Goal: Book appointment/travel/reservation

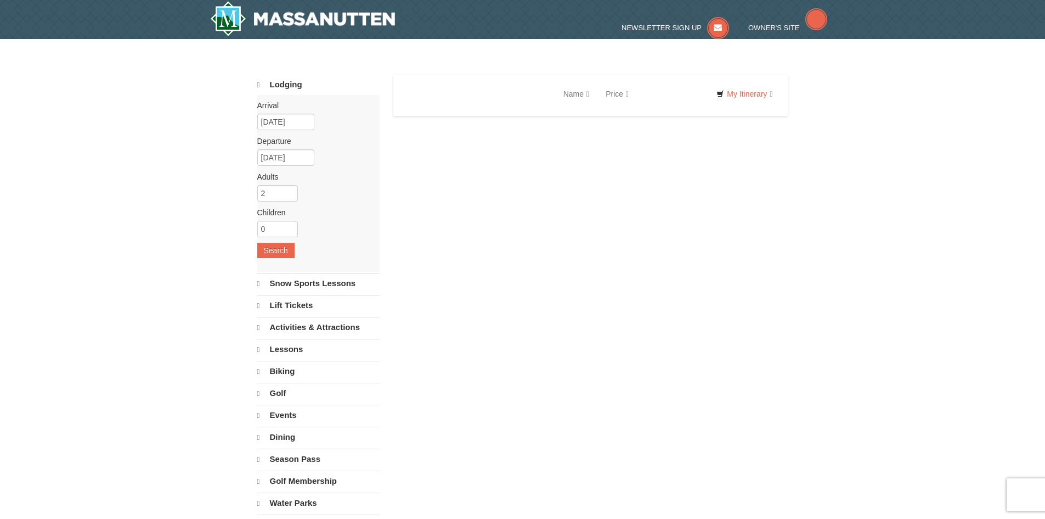
select select "9"
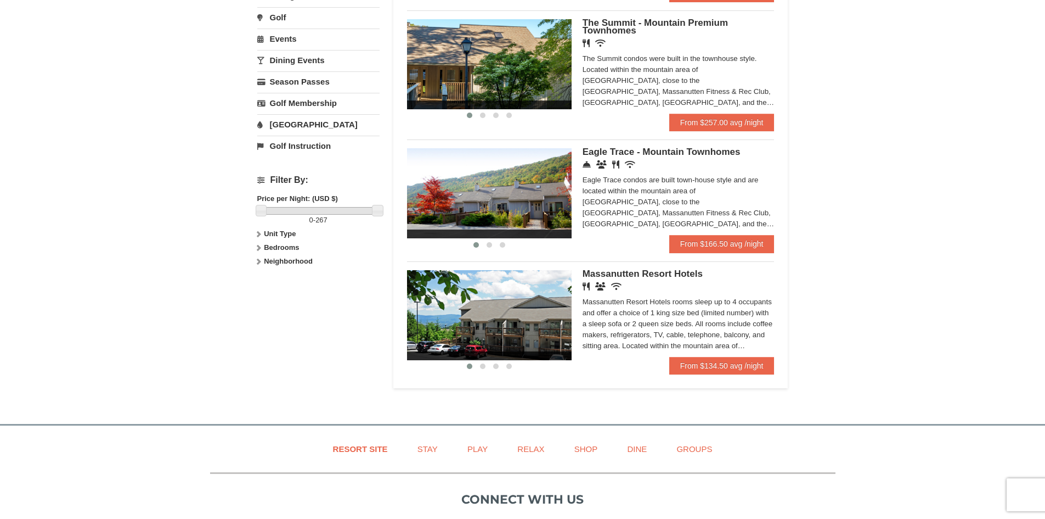
scroll to position [384, 0]
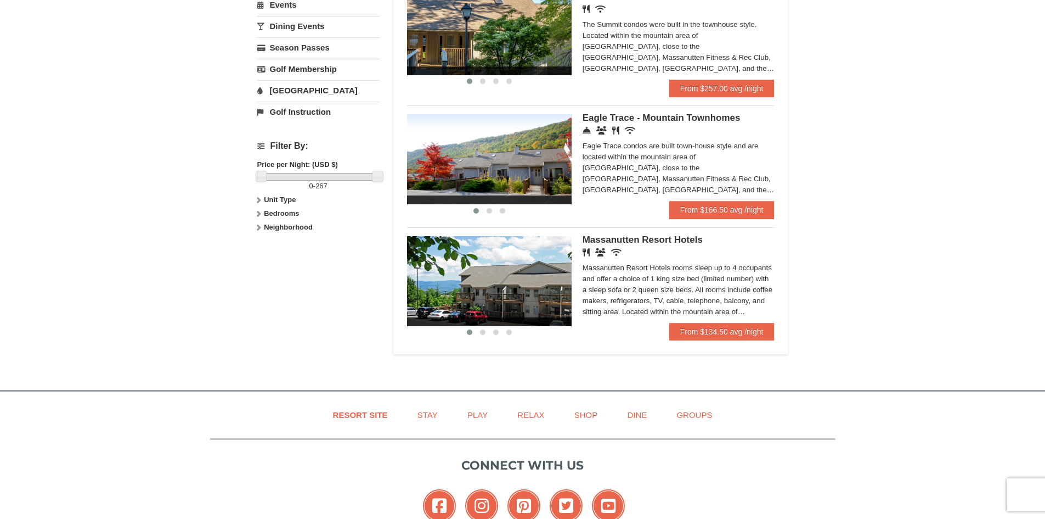
click at [564, 282] on img at bounding box center [489, 281] width 165 height 90
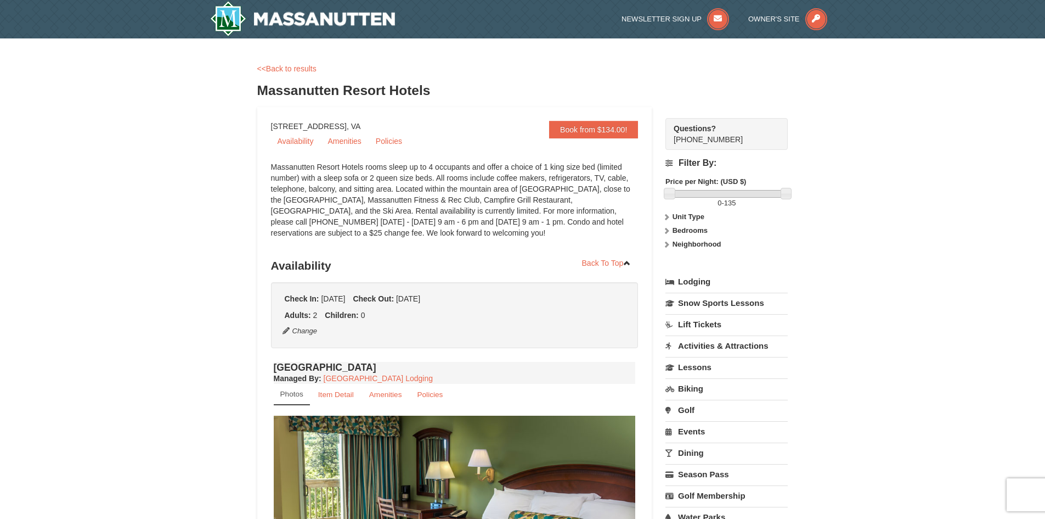
select select "9"
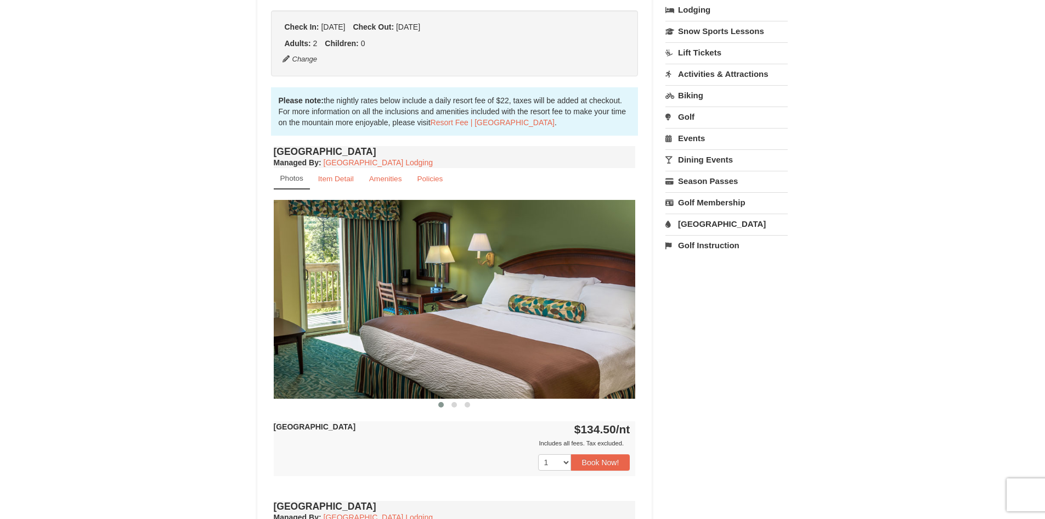
scroll to position [274, 0]
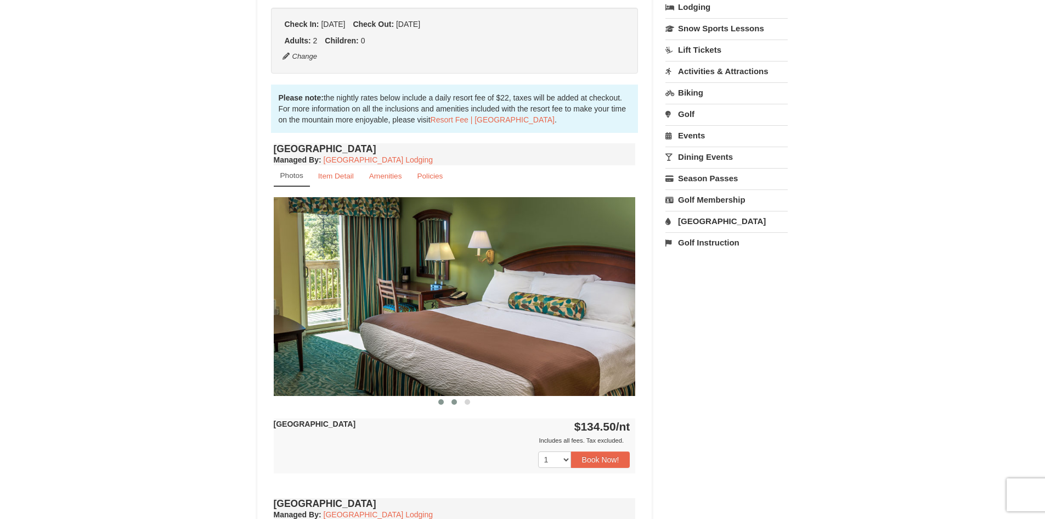
click at [457, 403] on span at bounding box center [454, 401] width 5 height 5
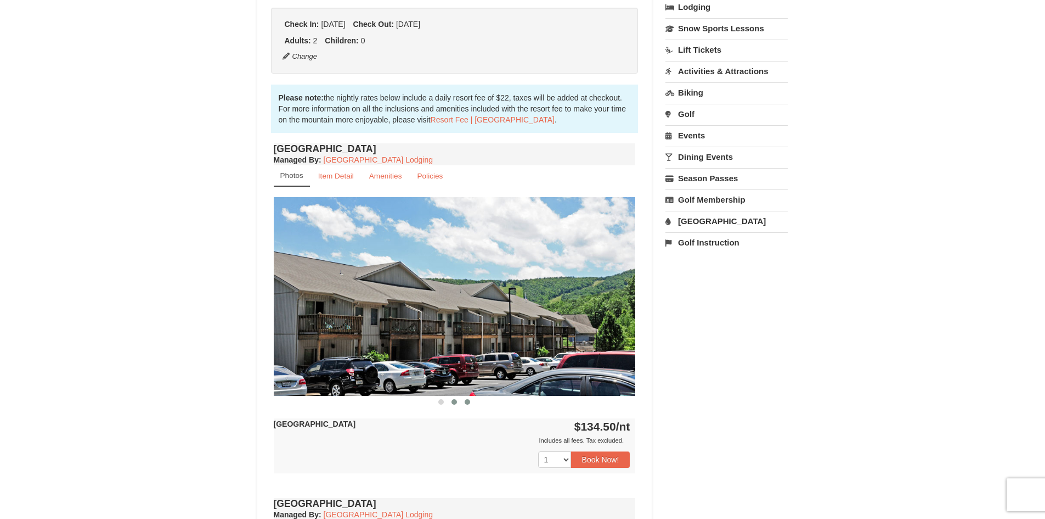
click at [466, 403] on span at bounding box center [467, 401] width 5 height 5
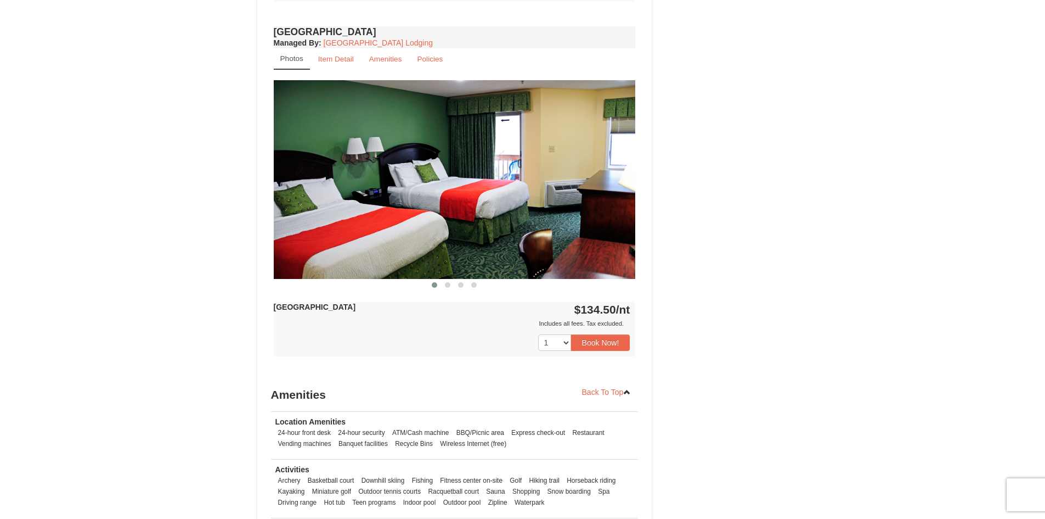
scroll to position [768, 0]
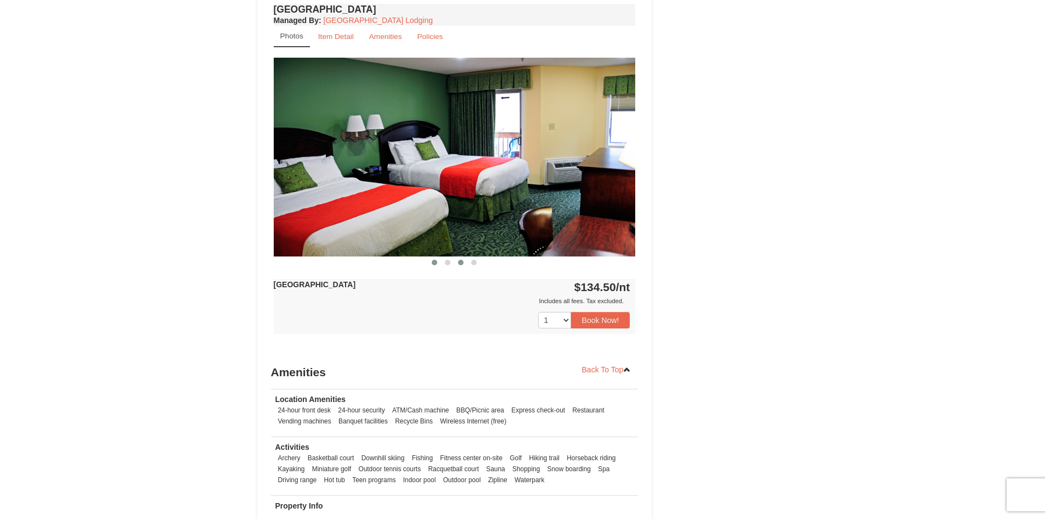
click at [460, 265] on span at bounding box center [460, 262] width 5 height 5
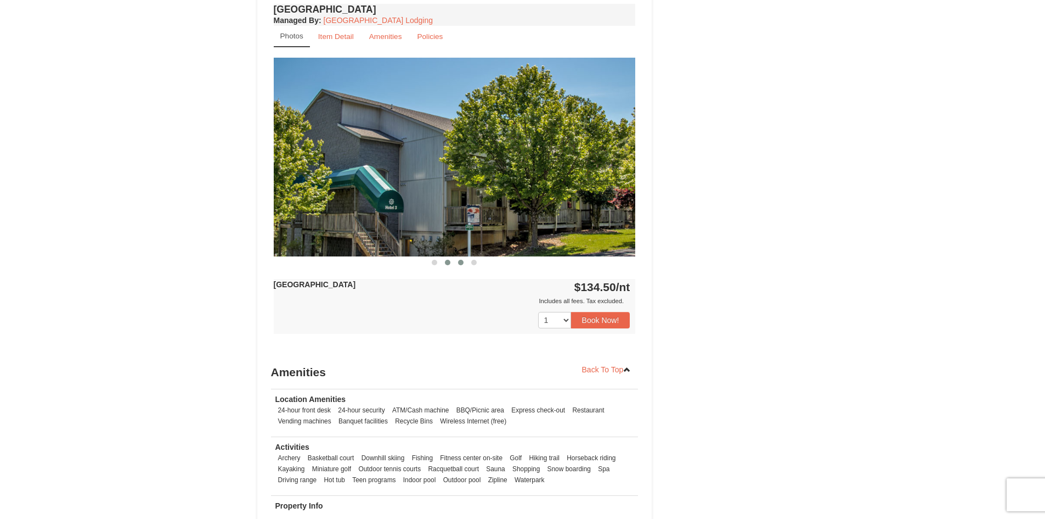
click at [446, 263] on span at bounding box center [447, 262] width 5 height 5
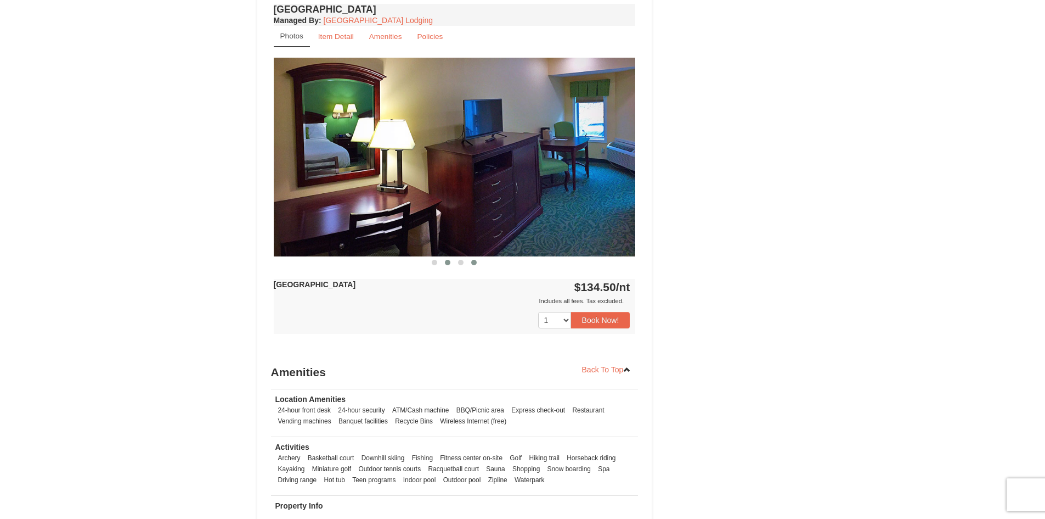
click at [472, 263] on span at bounding box center [473, 262] width 5 height 5
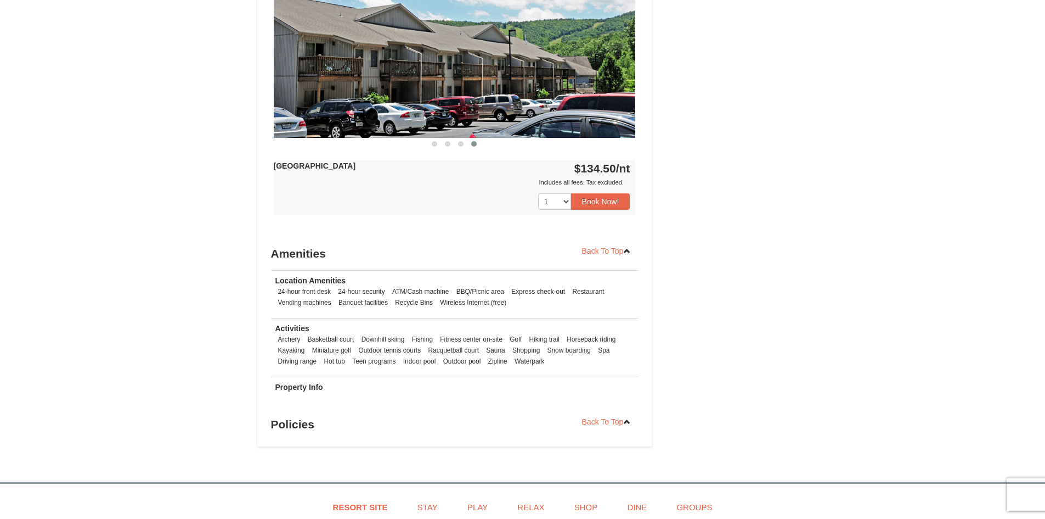
scroll to position [675, 0]
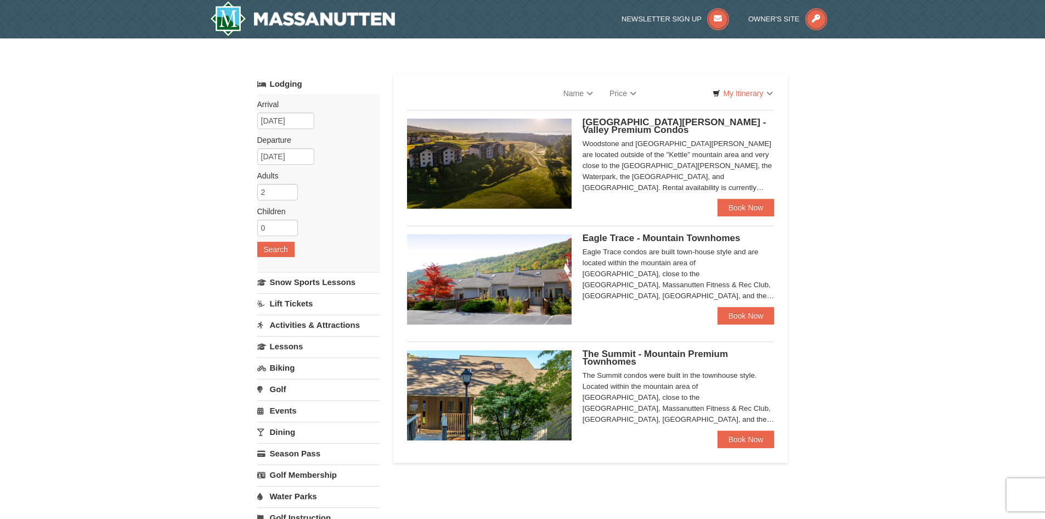
scroll to position [382, 0]
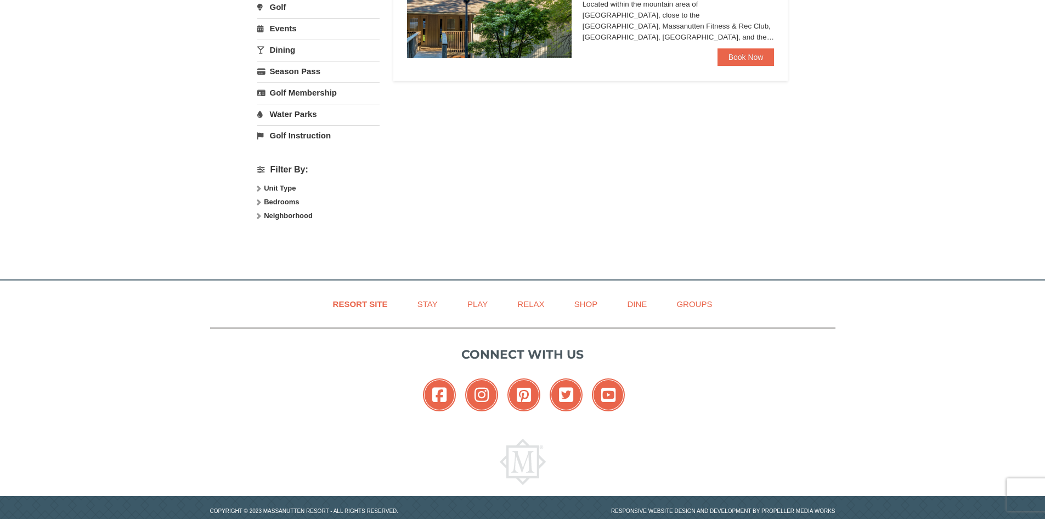
select select "9"
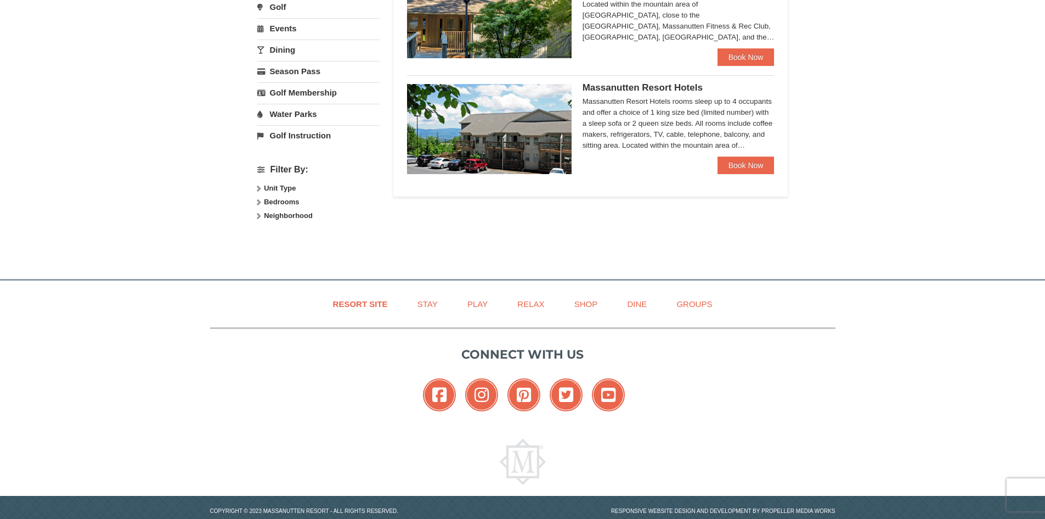
select select "9"
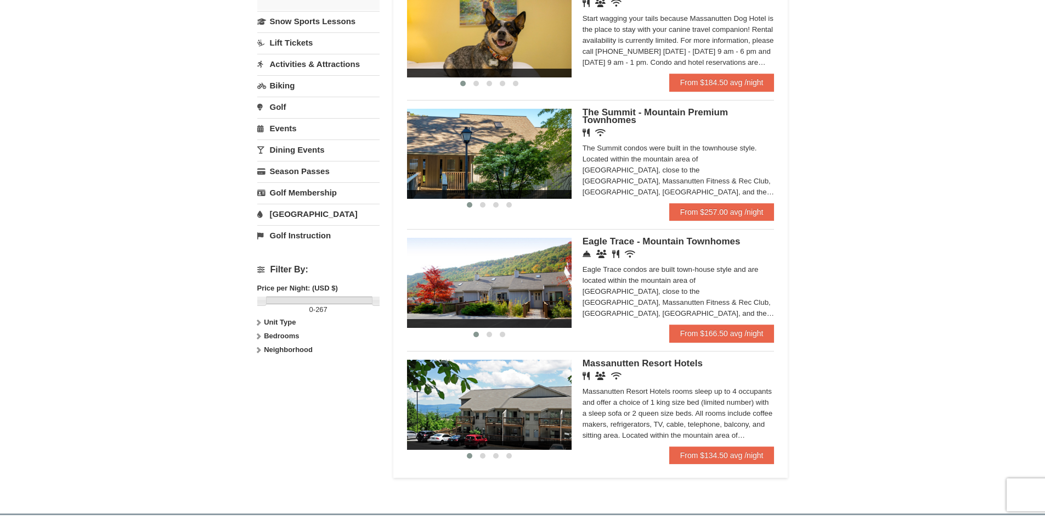
scroll to position [361, 0]
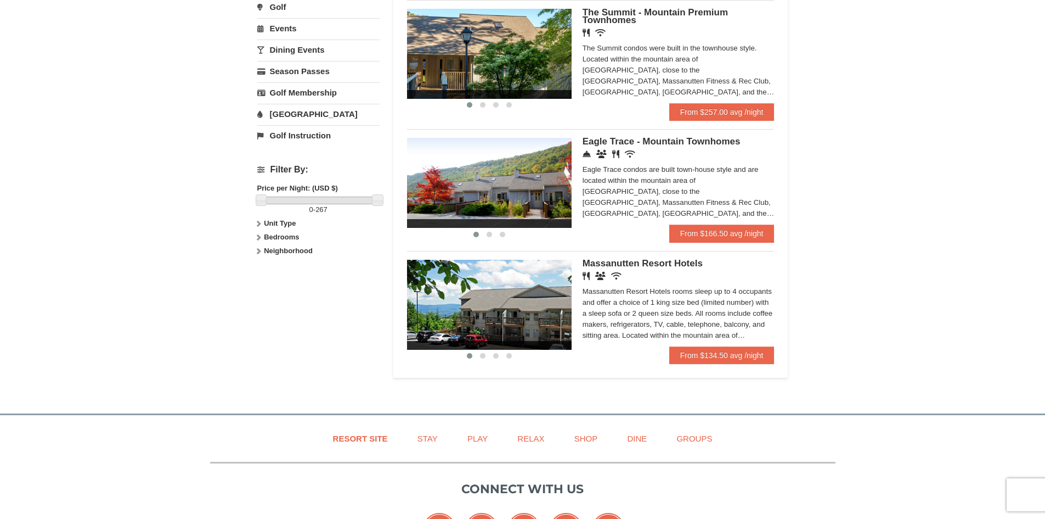
click at [655, 140] on span "Eagle Trace - Mountain Townhomes" at bounding box center [662, 141] width 158 height 10
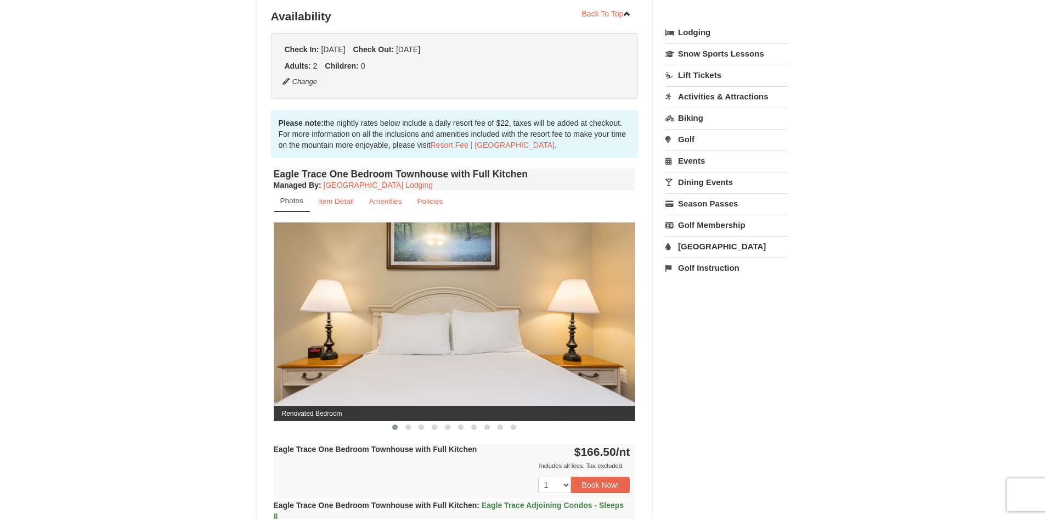
scroll to position [274, 0]
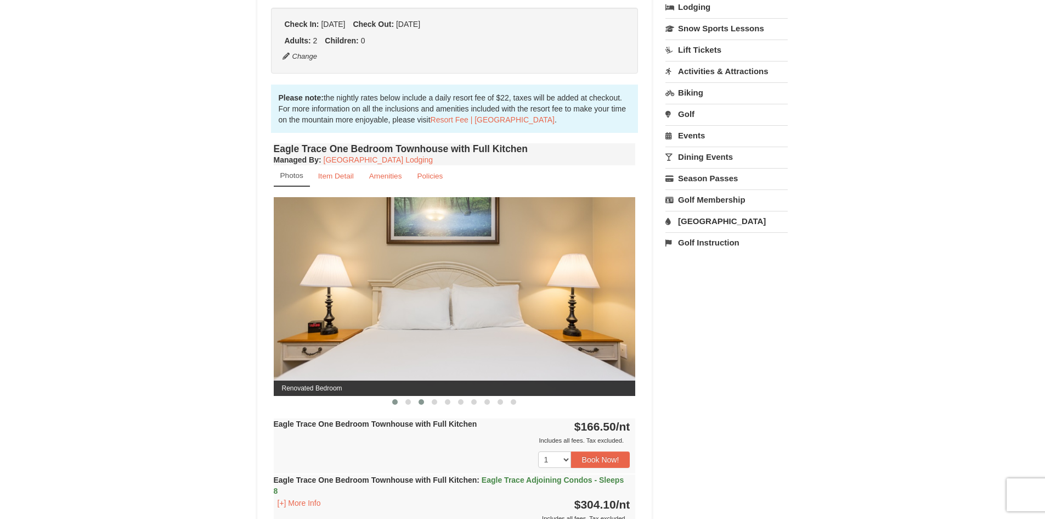
drag, startPoint x: 410, startPoint y: 401, endPoint x: 419, endPoint y: 401, distance: 8.2
click at [410, 401] on span at bounding box center [408, 401] width 5 height 5
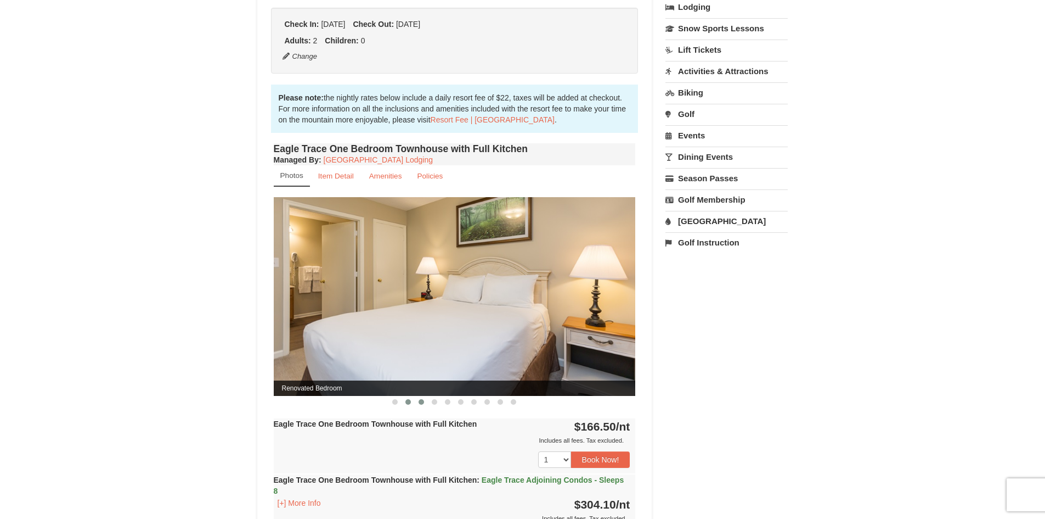
click at [423, 403] on span at bounding box center [421, 401] width 5 height 5
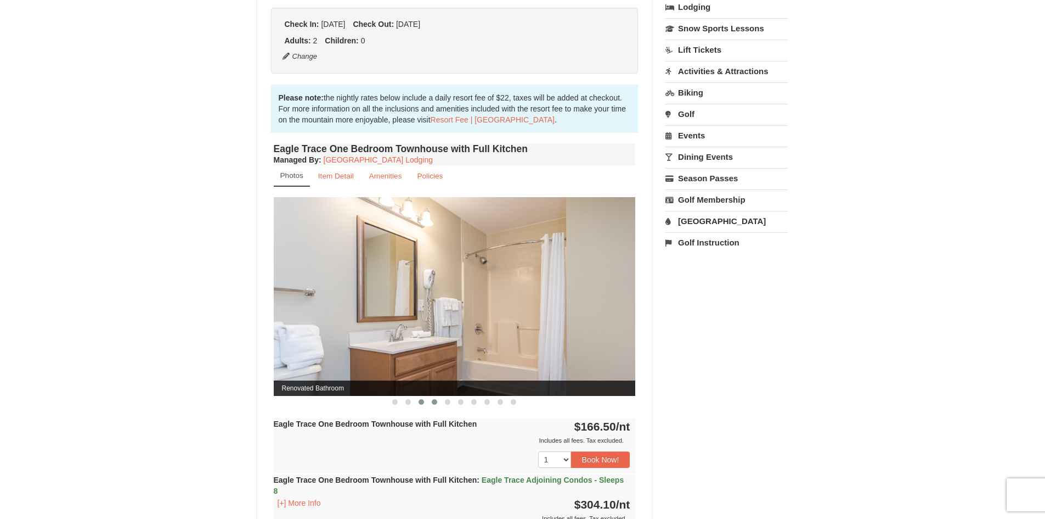
click at [434, 403] on span at bounding box center [434, 401] width 5 height 5
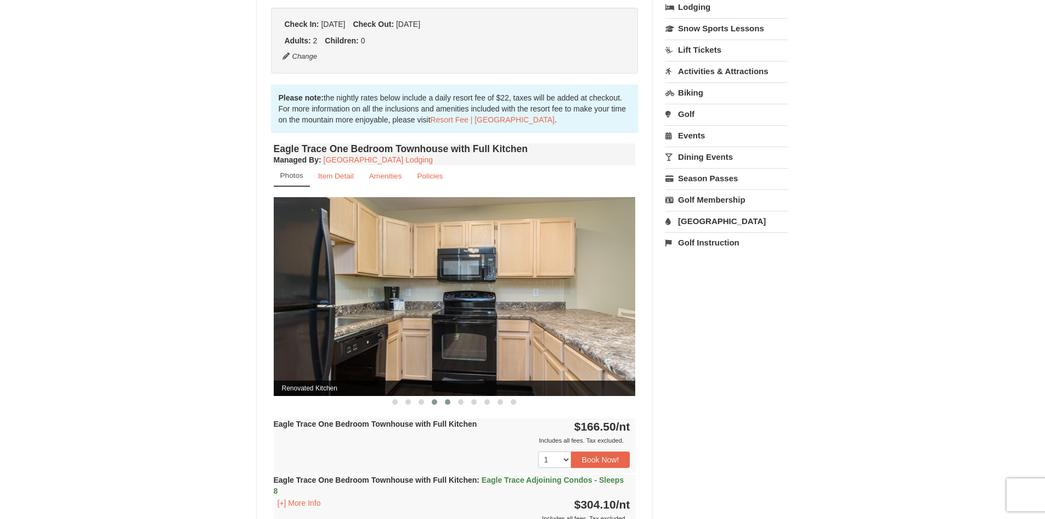
click at [447, 401] on span at bounding box center [447, 401] width 5 height 5
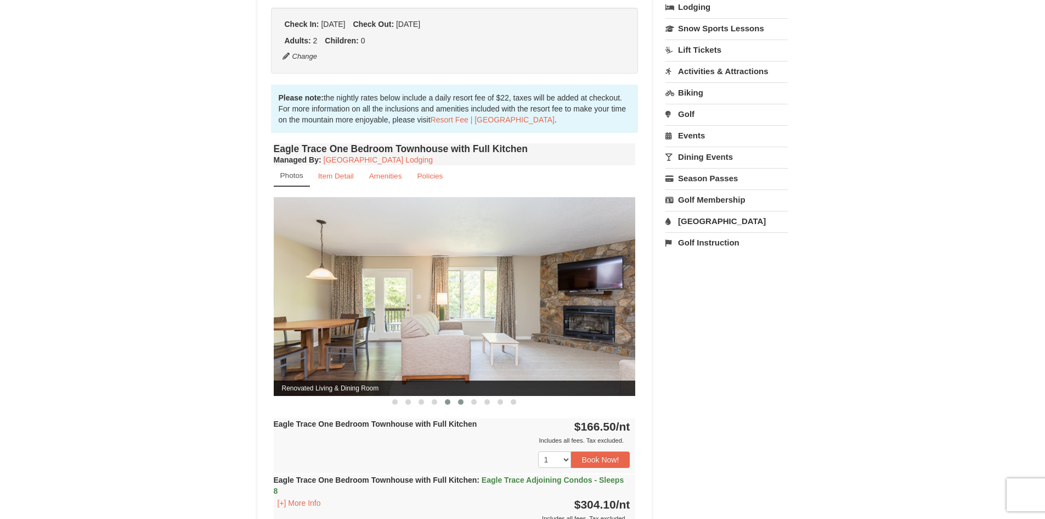
click at [461, 402] on span at bounding box center [460, 401] width 5 height 5
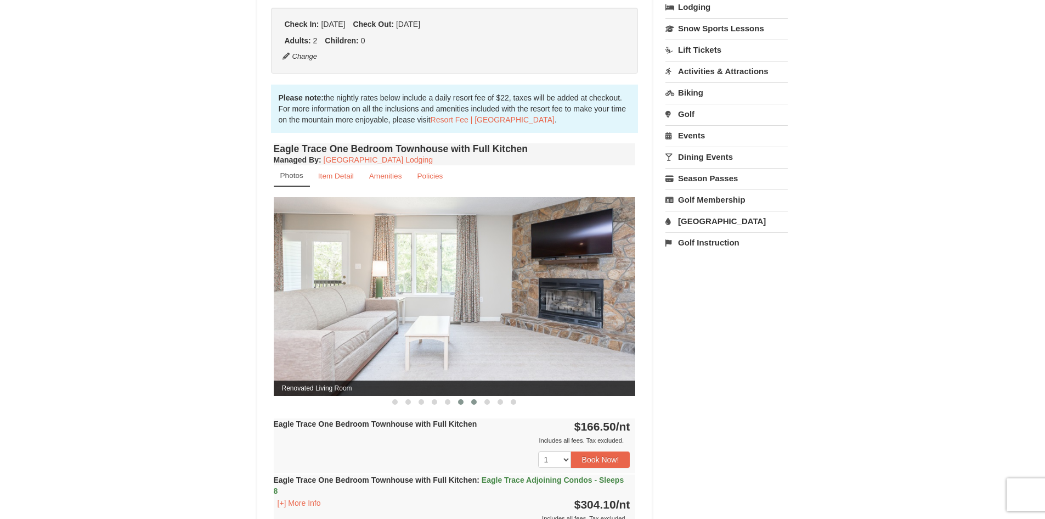
click at [474, 402] on span at bounding box center [473, 401] width 5 height 5
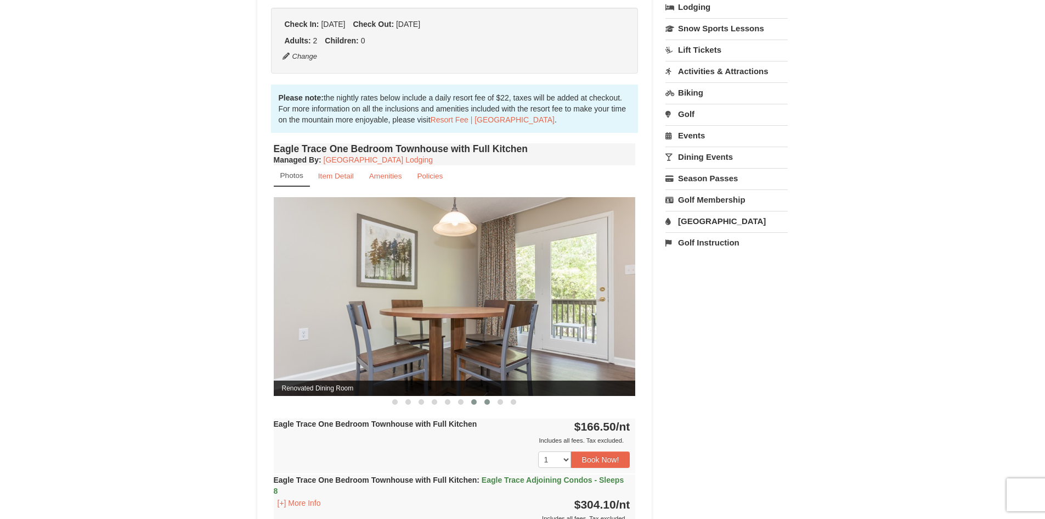
click at [491, 401] on button at bounding box center [487, 401] width 13 height 11
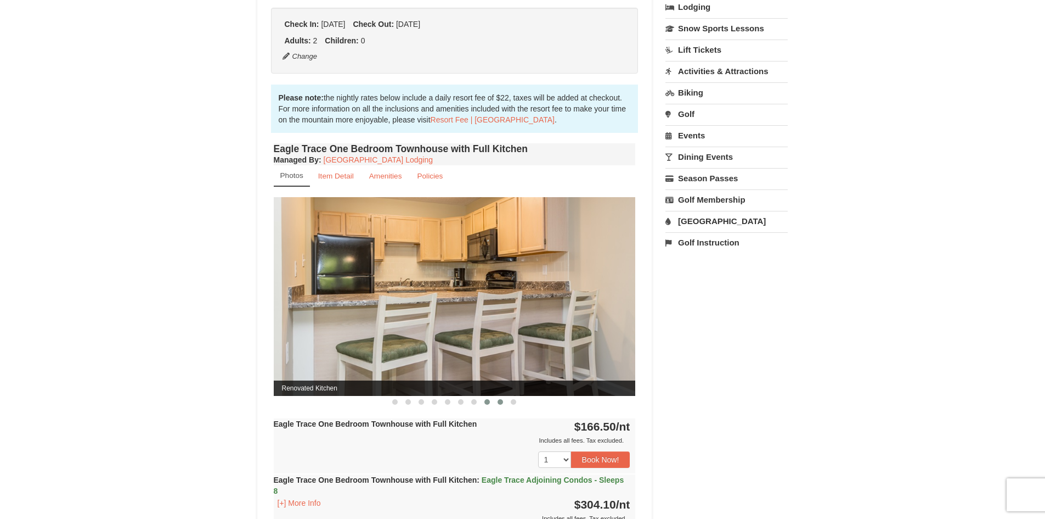
click at [499, 401] on span at bounding box center [500, 401] width 5 height 5
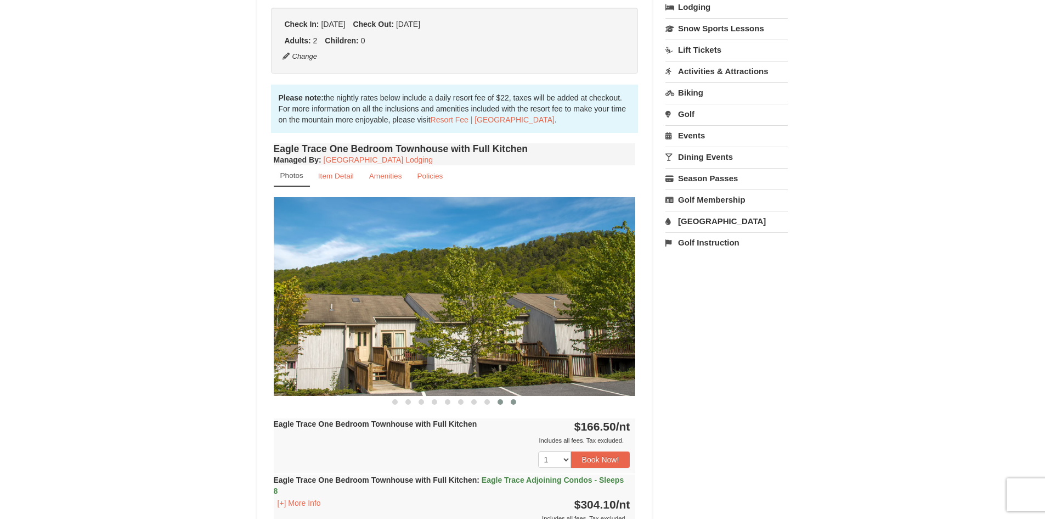
click at [513, 402] on span at bounding box center [513, 401] width 5 height 5
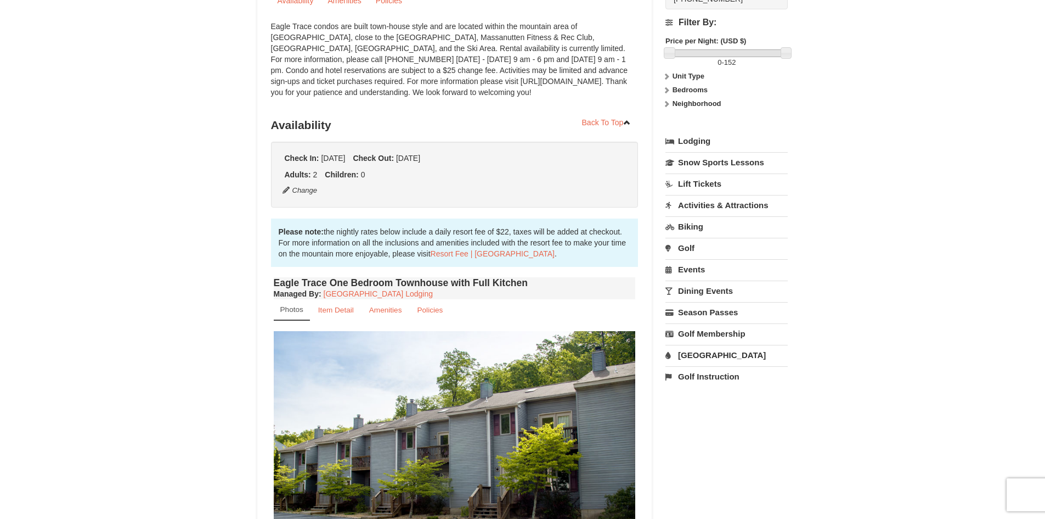
scroll to position [55, 0]
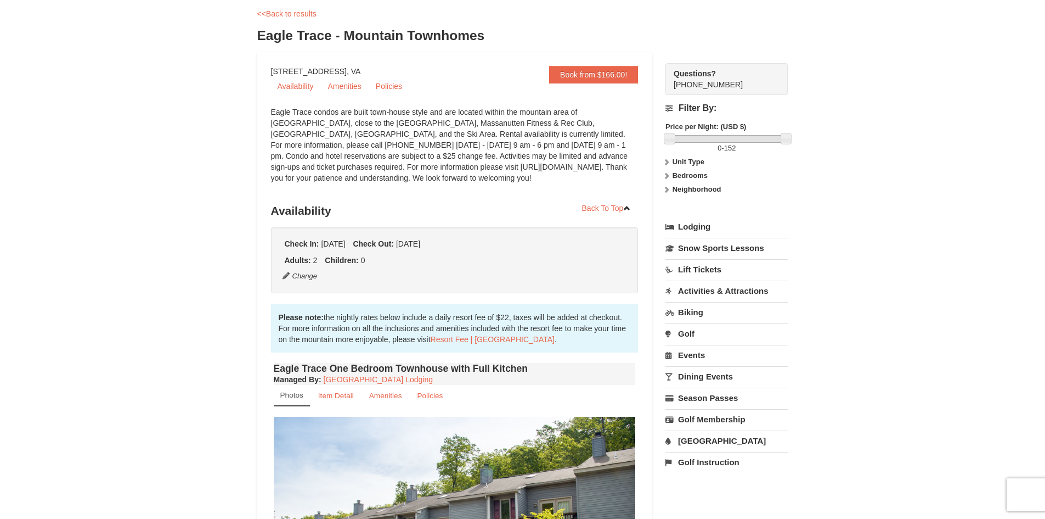
click at [690, 442] on link "[GEOGRAPHIC_DATA]" at bounding box center [727, 440] width 122 height 20
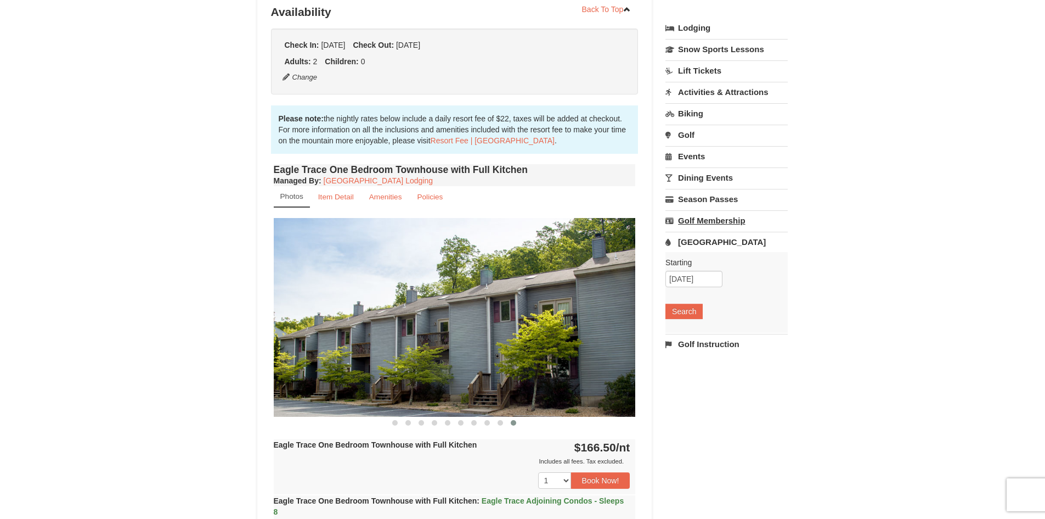
scroll to position [274, 0]
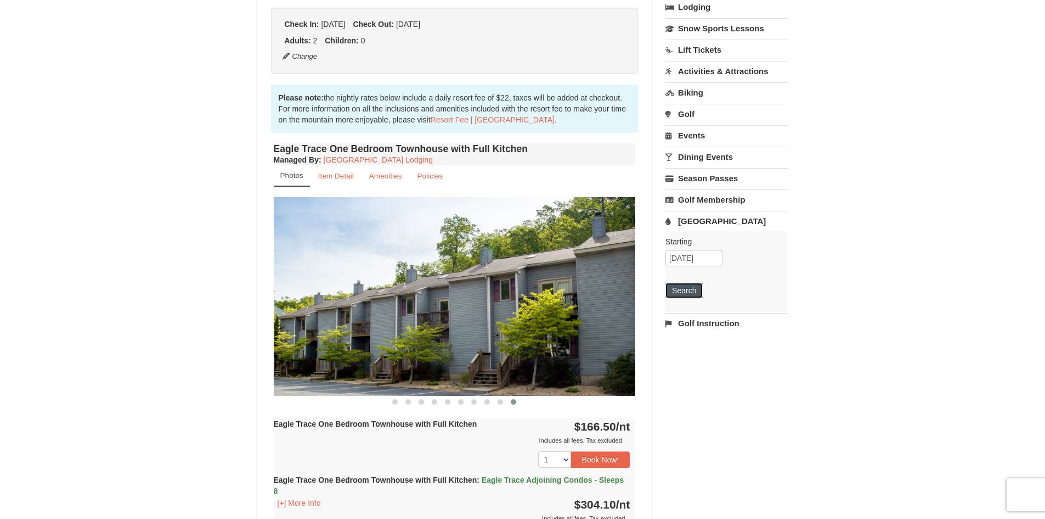
click at [693, 291] on button "Search" at bounding box center [684, 290] width 37 height 15
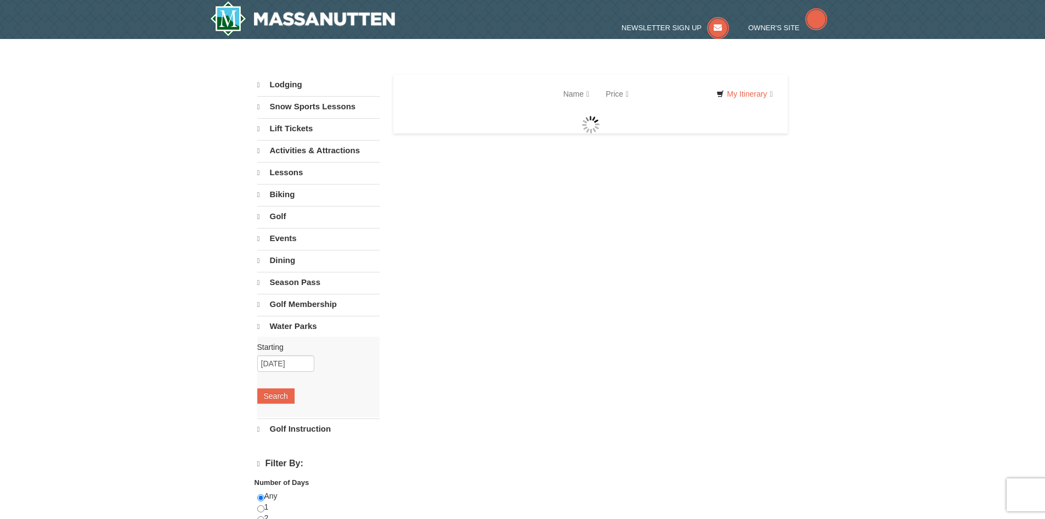
select select "9"
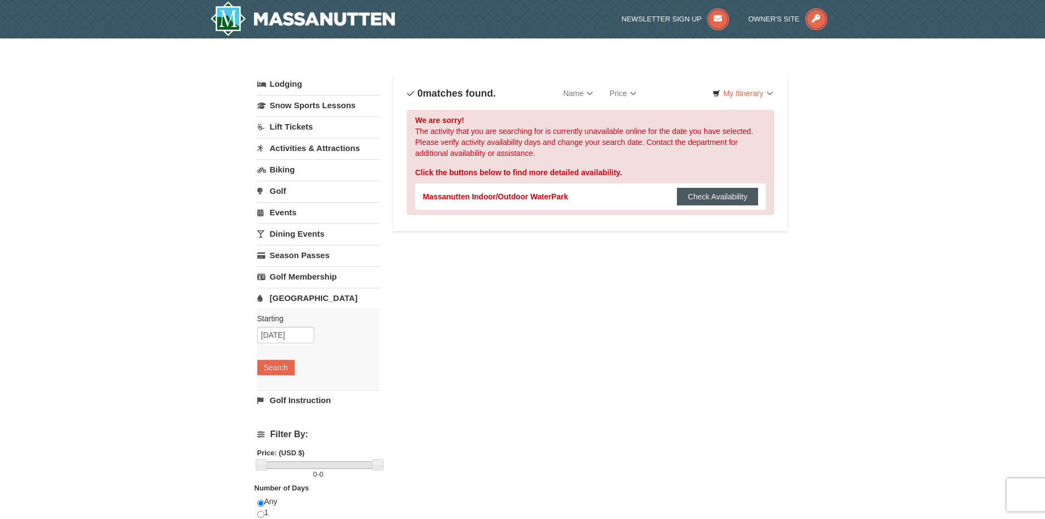
click at [689, 196] on button "Check Availability" at bounding box center [718, 197] width 82 height 18
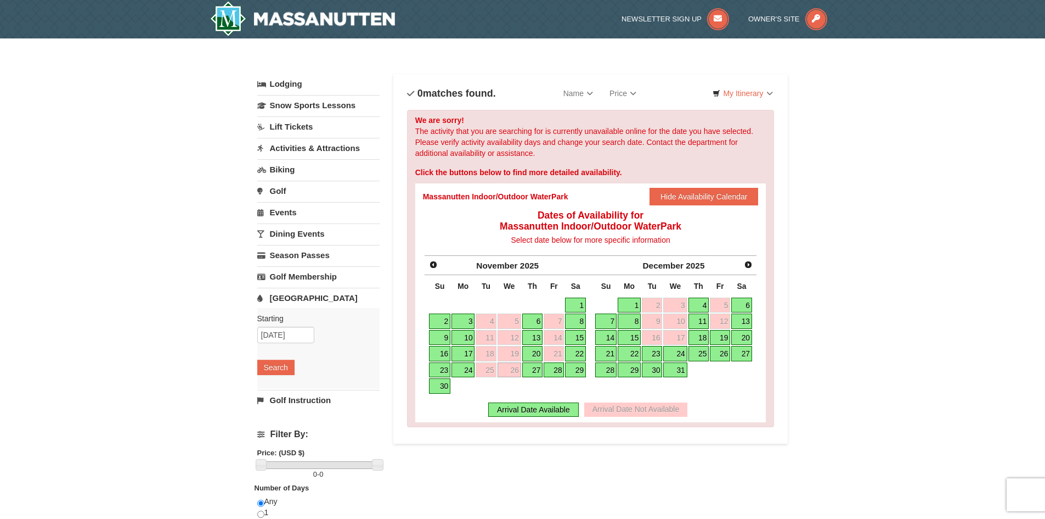
click at [536, 371] on link "27" at bounding box center [532, 369] width 21 height 15
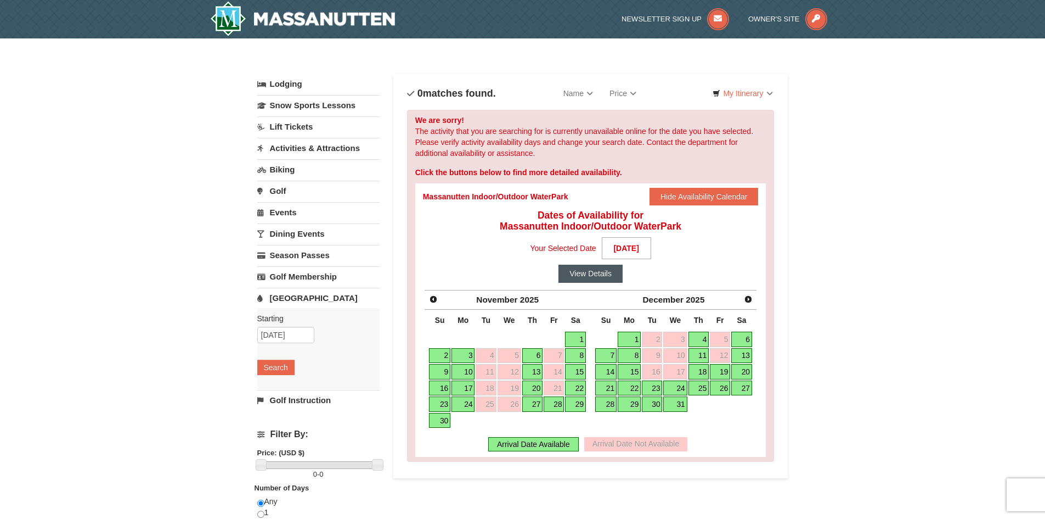
click at [595, 277] on button "View Details" at bounding box center [591, 274] width 64 height 18
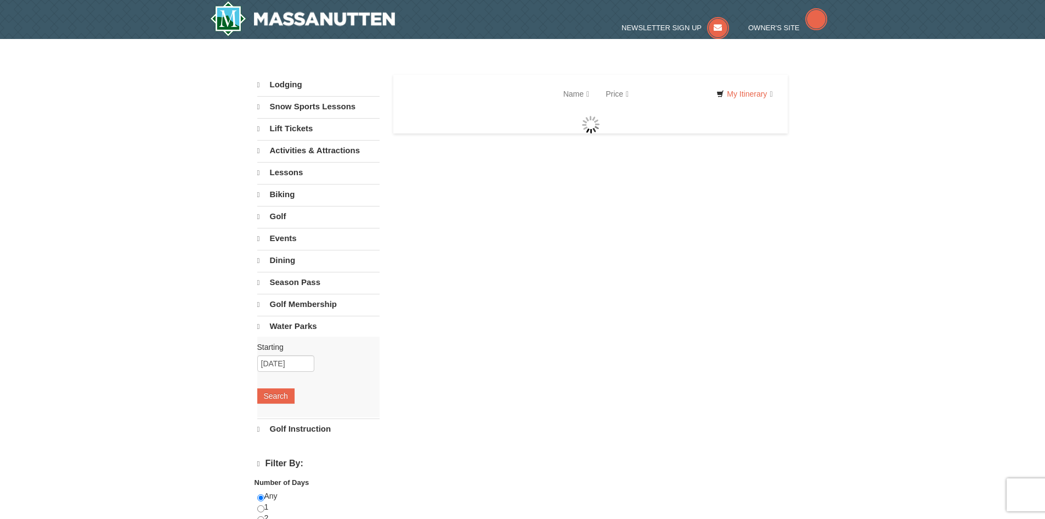
select select "9"
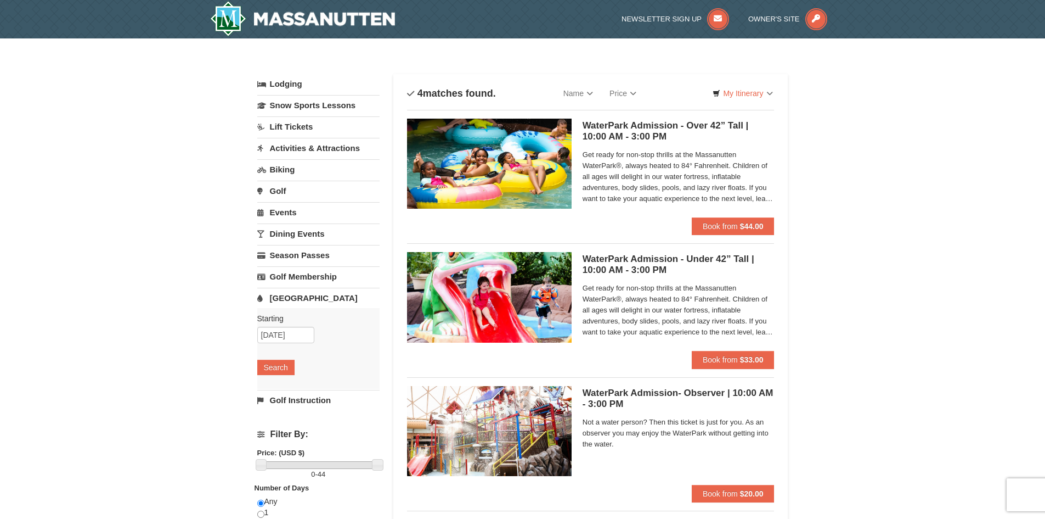
click at [628, 133] on h5 "WaterPark Admission - Over 42” Tall | 10:00 AM - 3:00 PM Massanutten Indoor/Out…" at bounding box center [679, 131] width 192 height 22
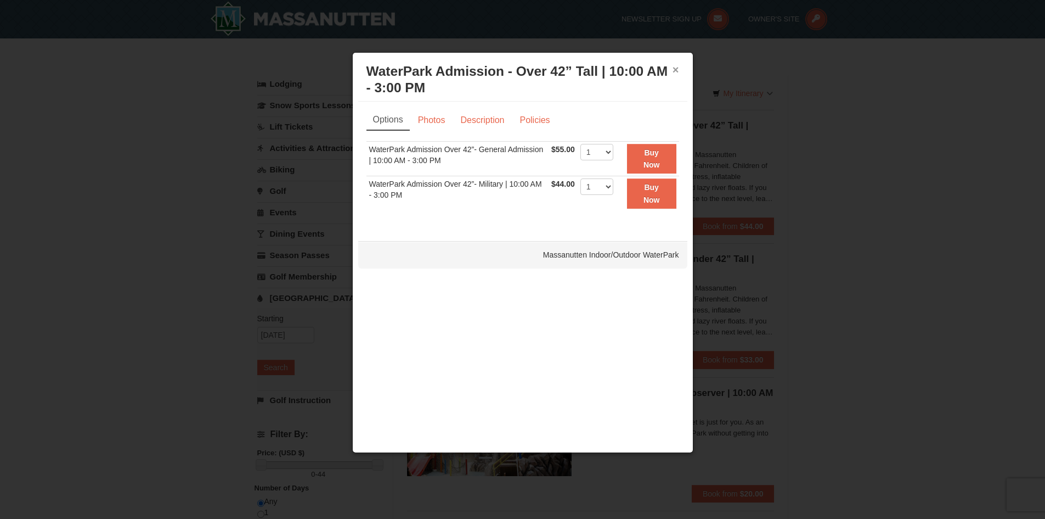
click at [675, 69] on button "×" at bounding box center [676, 69] width 7 height 11
